Goal: Navigation & Orientation: Find specific page/section

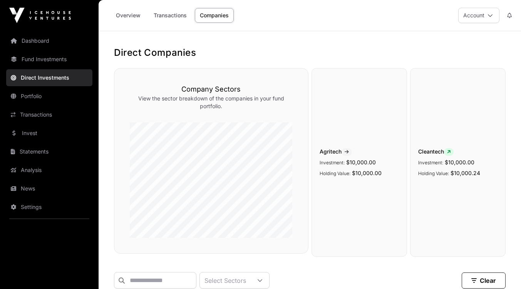
click at [124, 13] on link "Overview" at bounding box center [128, 15] width 35 height 15
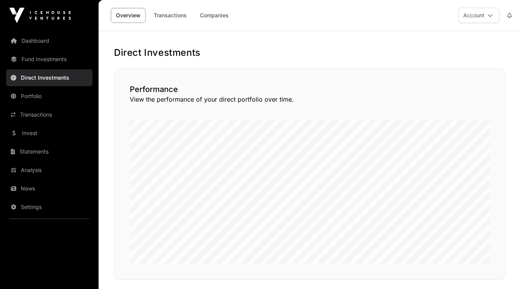
click at [46, 44] on link "Dashboard" at bounding box center [49, 40] width 86 height 17
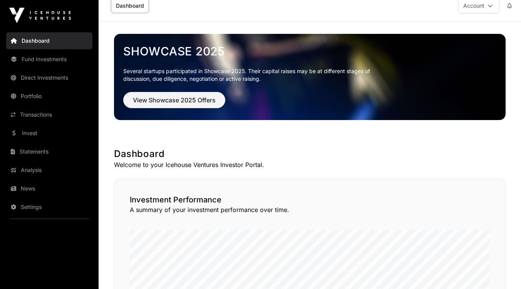
scroll to position [0, 0]
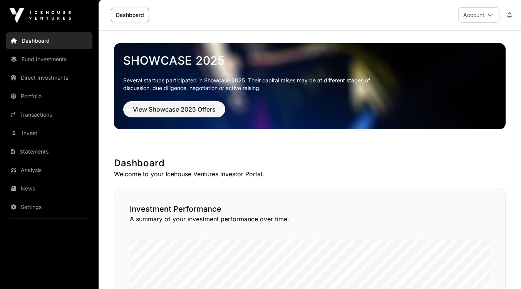
click at [39, 58] on link "Fund Investments" at bounding box center [49, 59] width 86 height 17
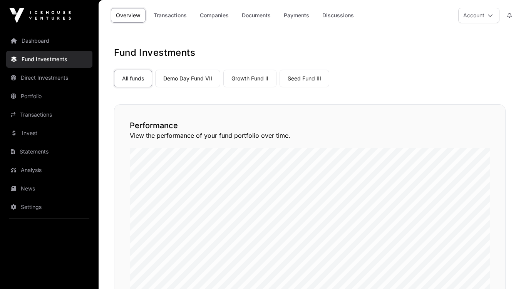
click at [182, 80] on link "Demo Day Fund VII" at bounding box center [187, 79] width 65 height 18
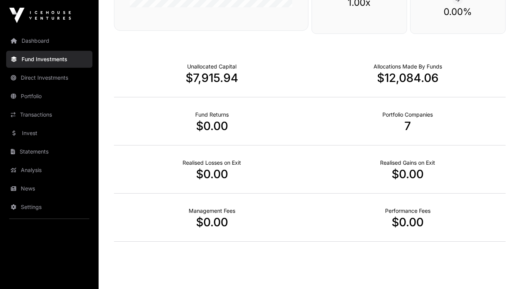
scroll to position [270, 0]
